Goal: Find specific page/section: Find specific page/section

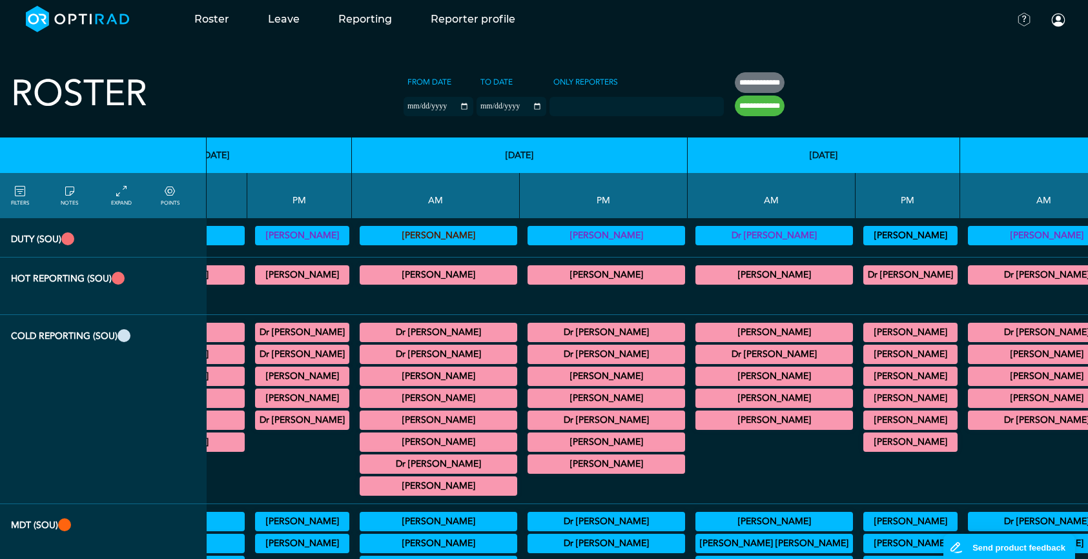
scroll to position [0, 158]
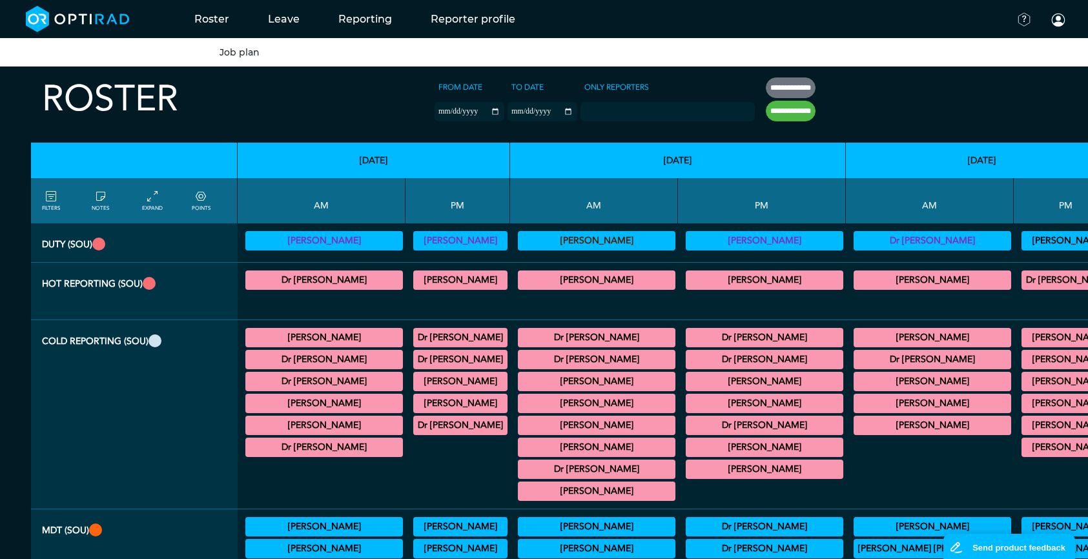
click at [236, 52] on link "Job plan" at bounding box center [240, 52] width 40 height 12
click at [317, 57] on ul "Job plan" at bounding box center [544, 52] width 1088 height 28
click at [244, 54] on link "Job plan" at bounding box center [240, 52] width 40 height 12
